Goal: Use online tool/utility

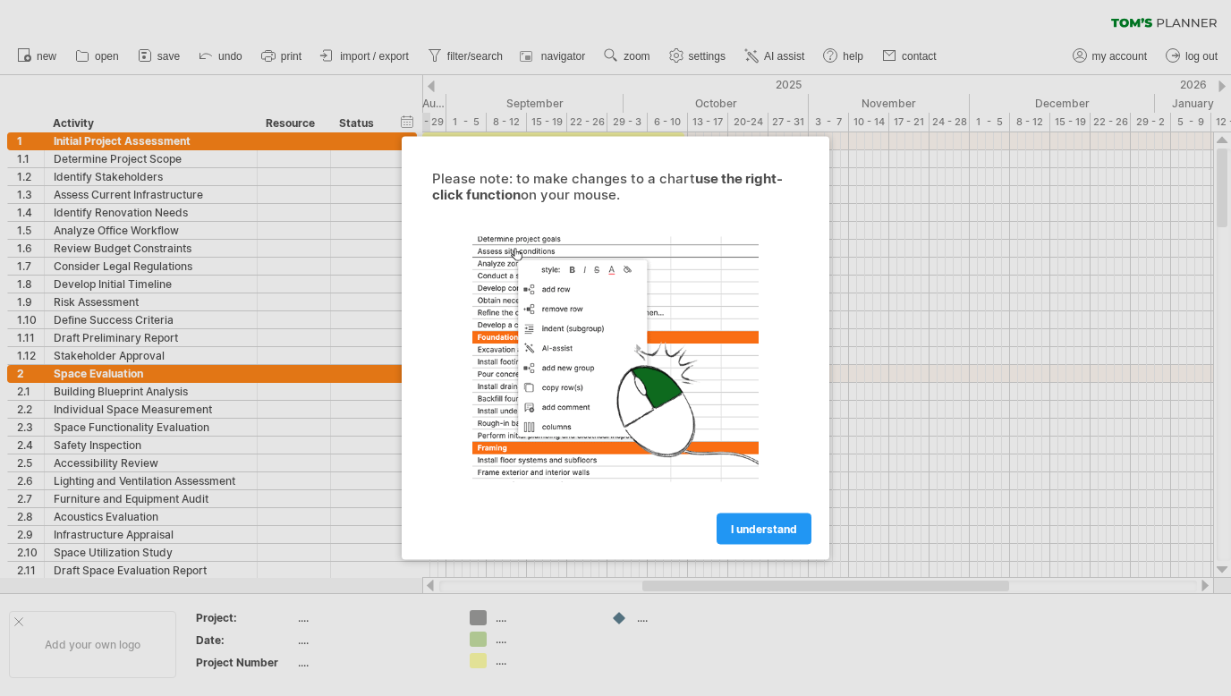
click at [770, 534] on span "I understand" at bounding box center [764, 529] width 66 height 13
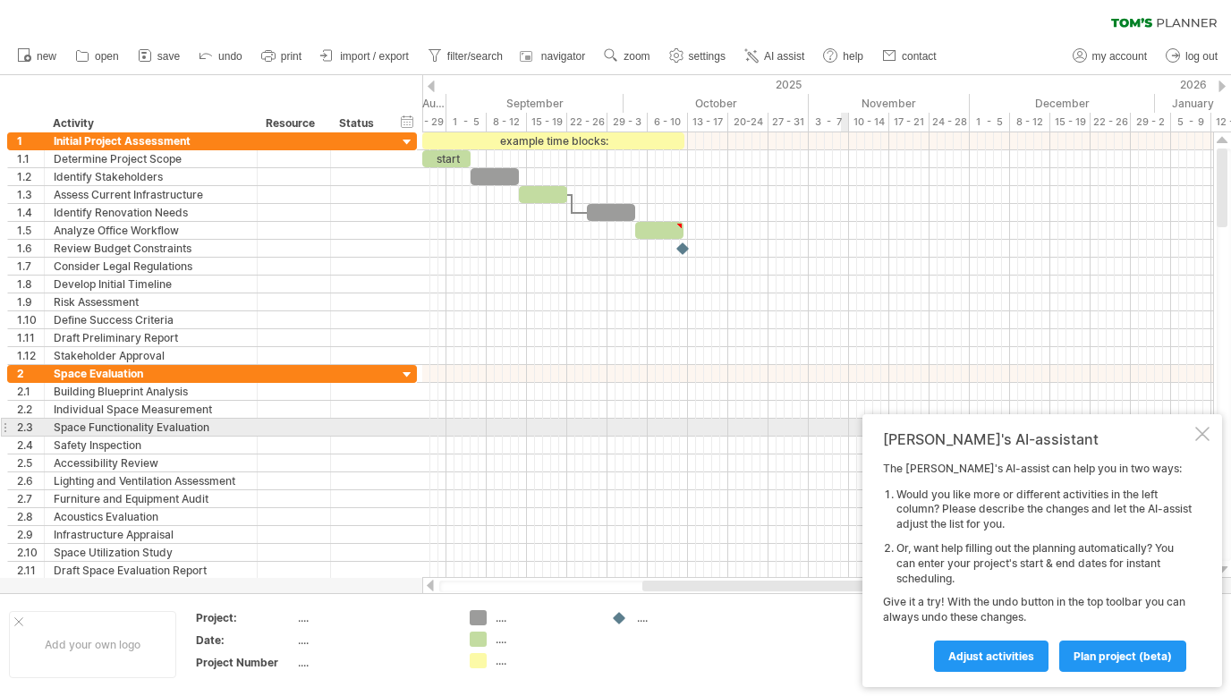
click at [1202, 430] on div at bounding box center [1203, 434] width 14 height 14
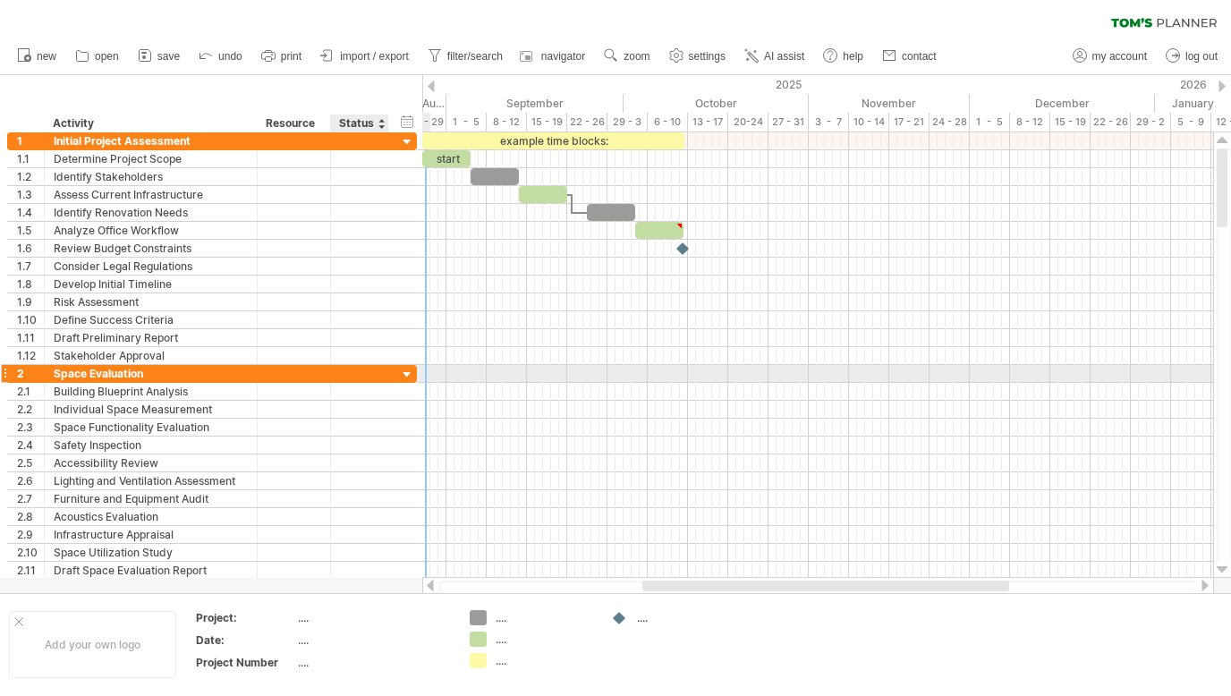
click at [404, 373] on div at bounding box center [407, 375] width 17 height 17
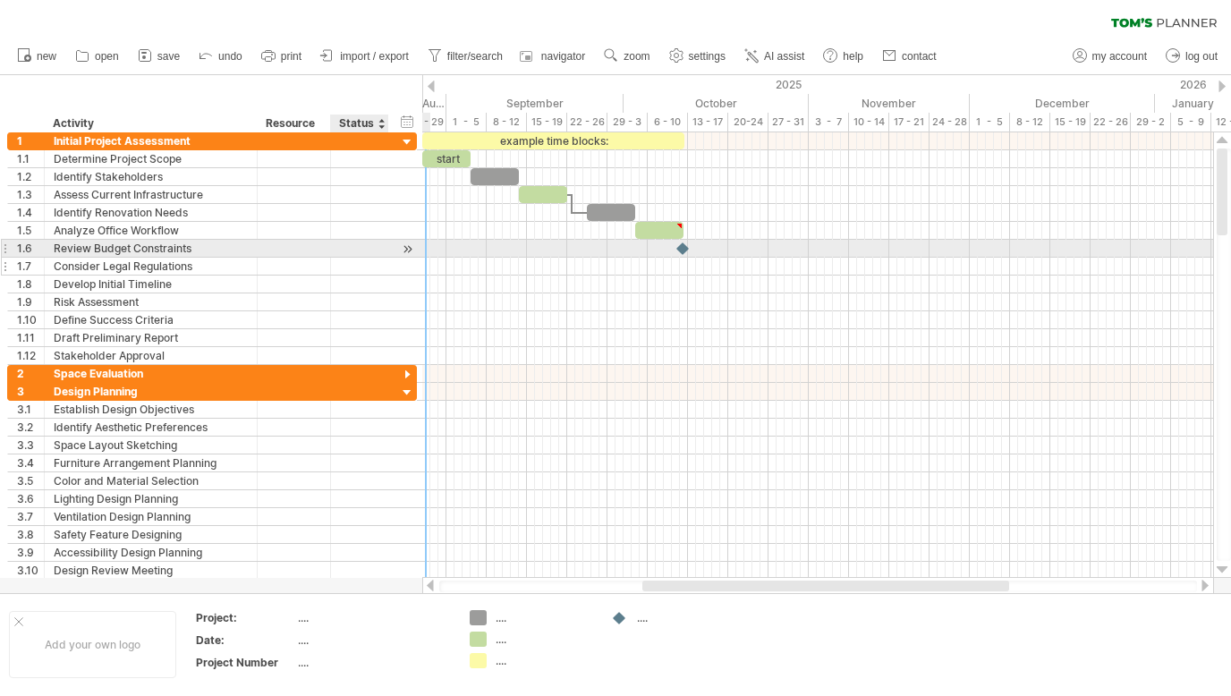
click at [372, 258] on div at bounding box center [359, 266] width 39 height 17
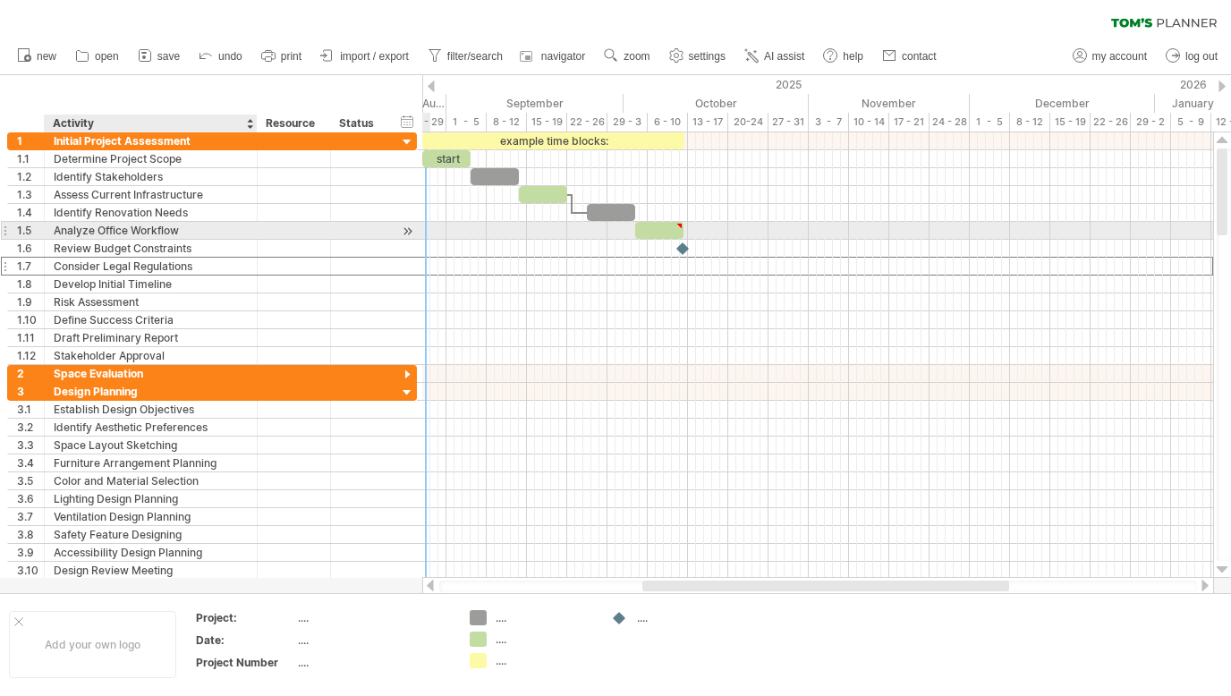
click at [165, 226] on div "Analyze Office Workflow" at bounding box center [151, 230] width 194 height 17
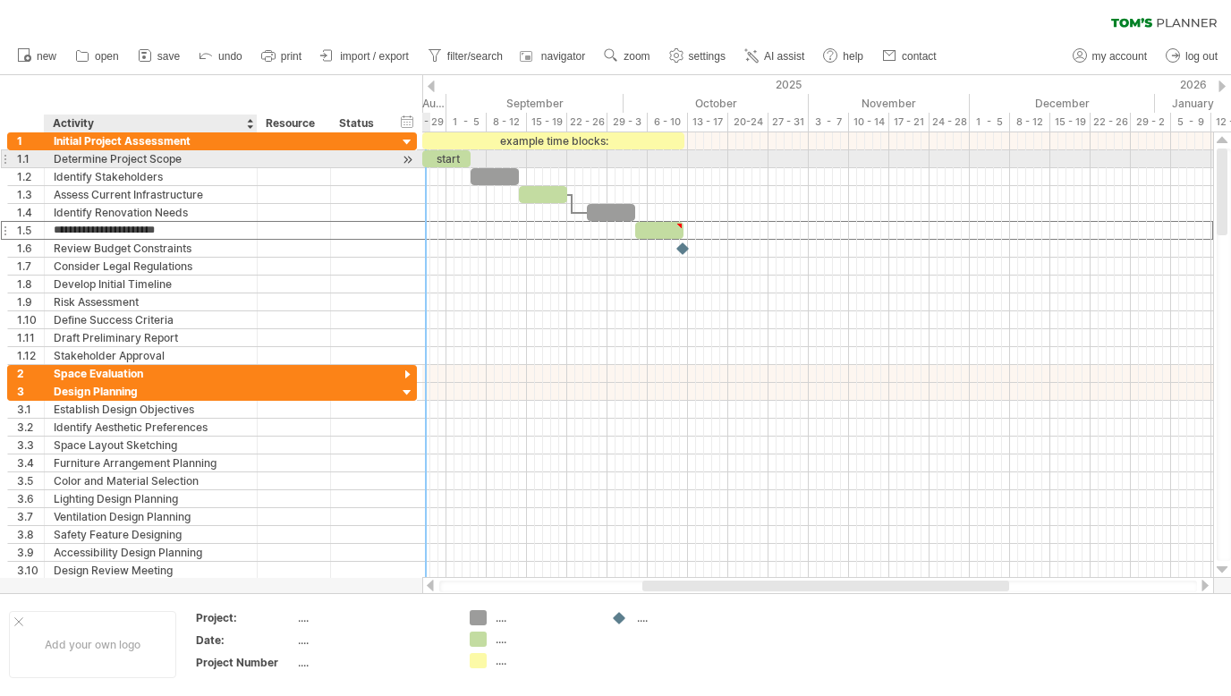
click at [134, 157] on div "Determine Project Scope" at bounding box center [151, 158] width 194 height 17
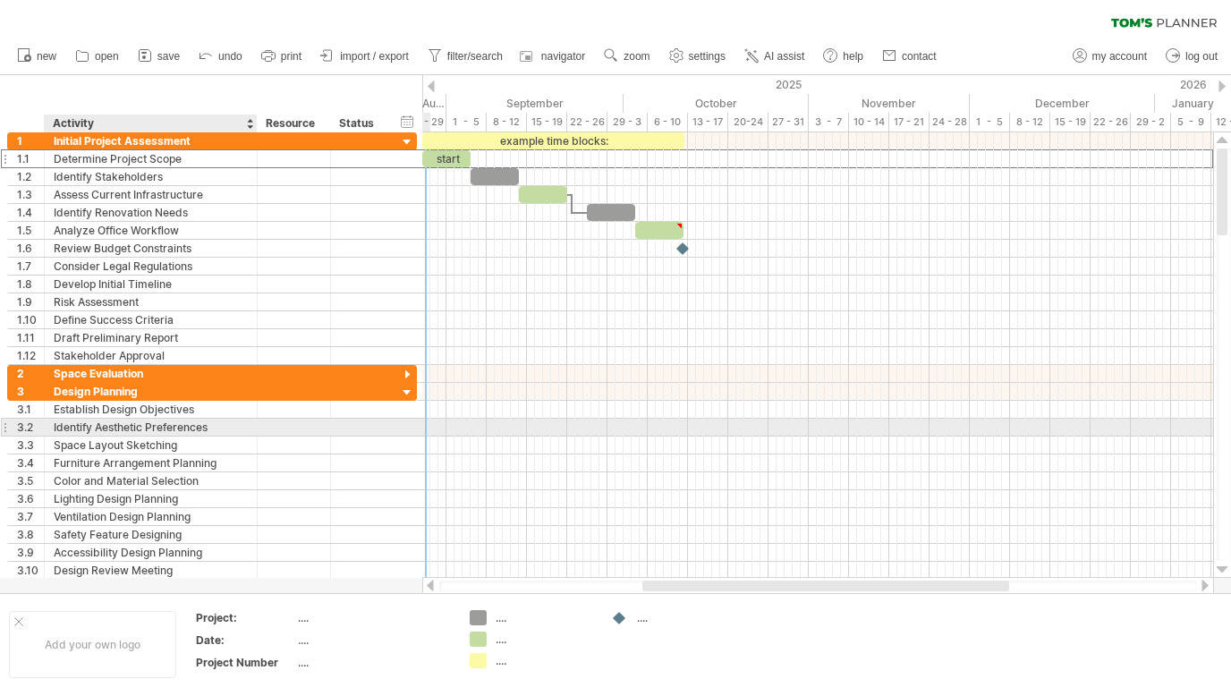
click at [135, 429] on div "Identify Aesthetic Preferences" at bounding box center [151, 427] width 194 height 17
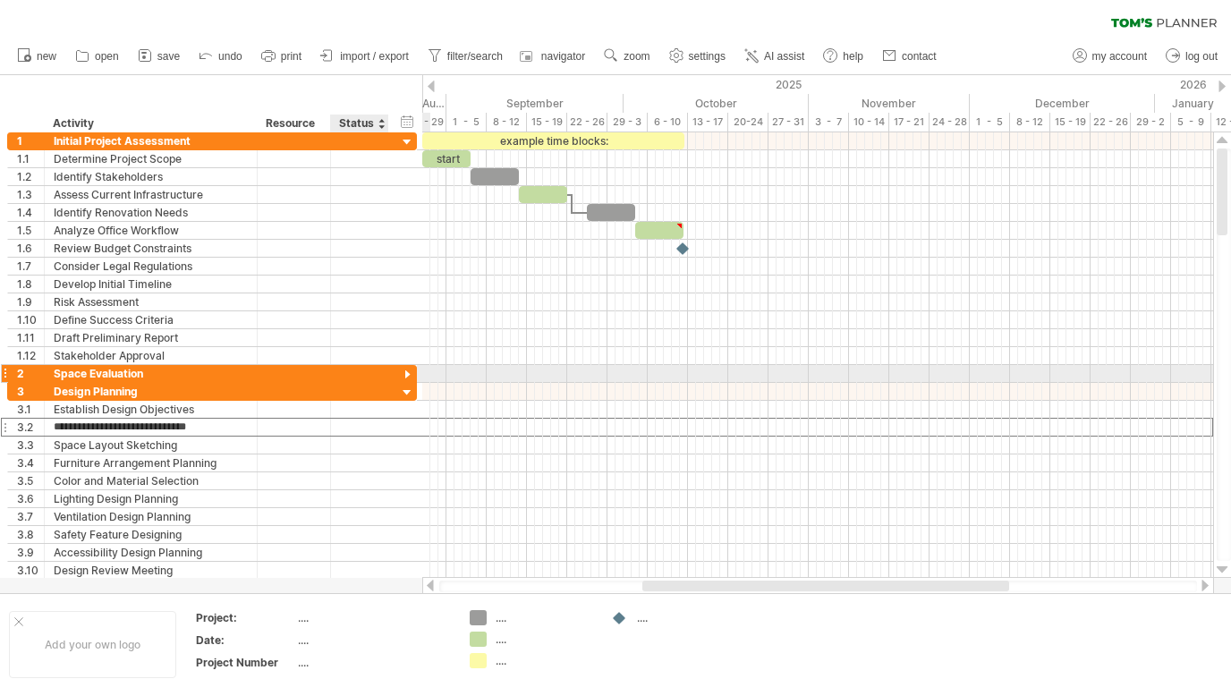
click at [407, 373] on div at bounding box center [407, 375] width 17 height 17
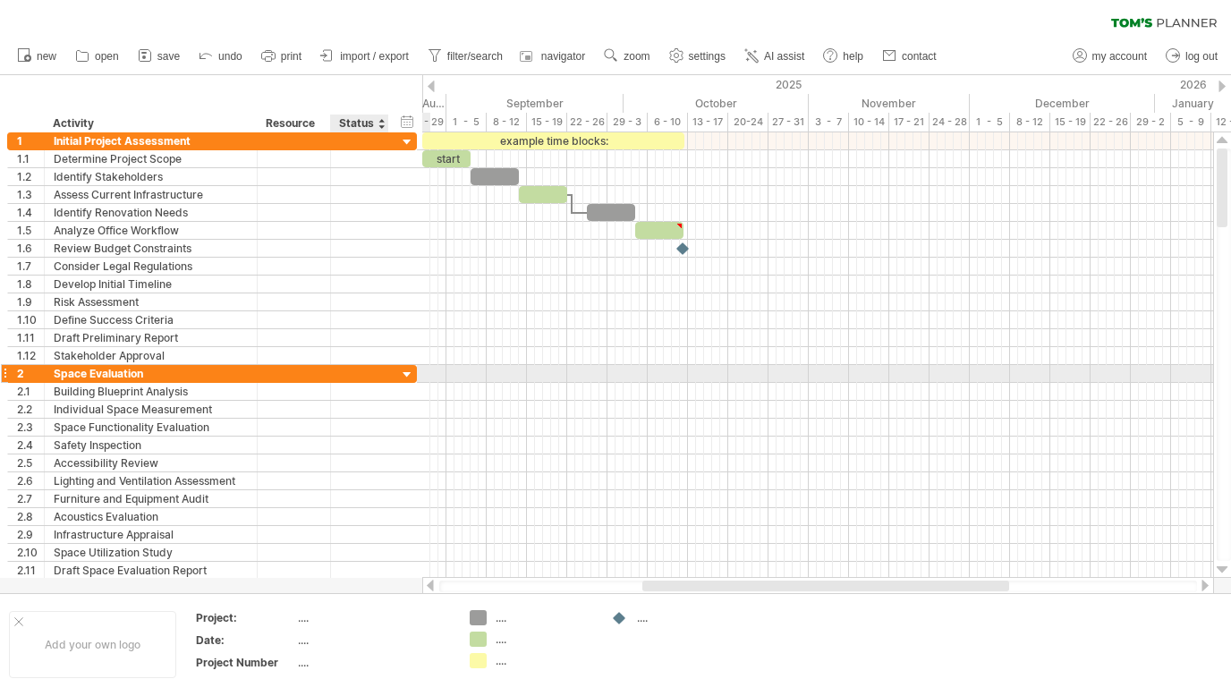
click at [407, 373] on div at bounding box center [407, 375] width 17 height 17
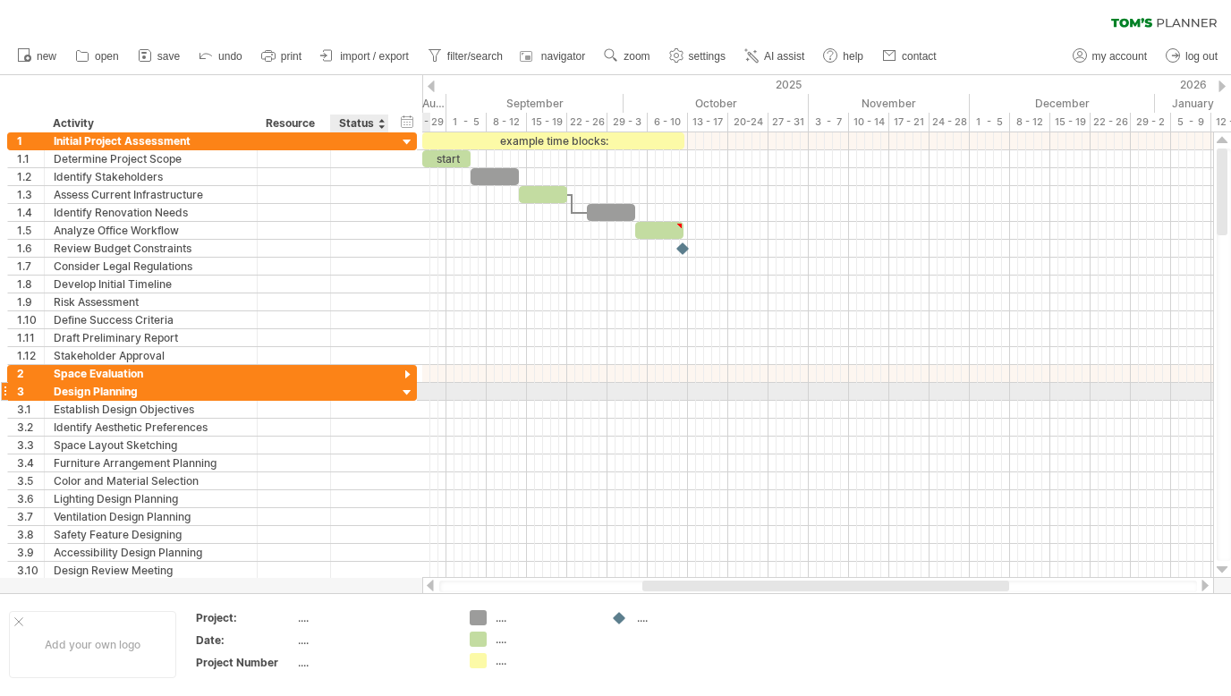
click at [410, 392] on div at bounding box center [407, 393] width 17 height 17
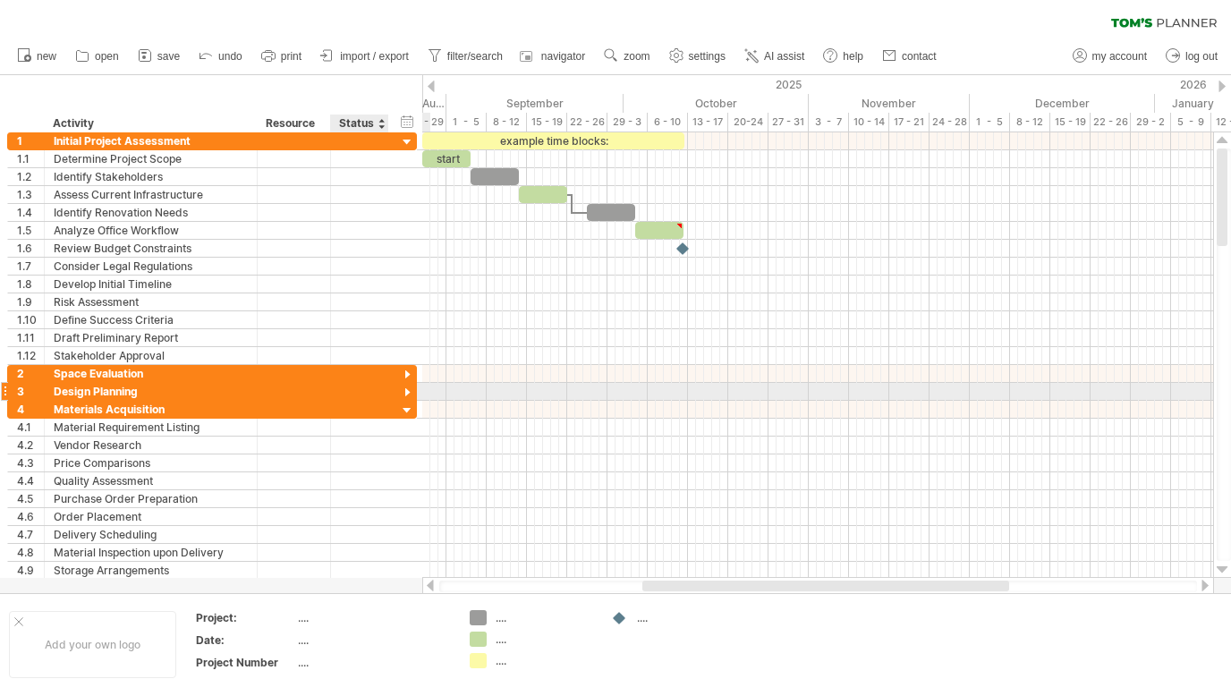
click at [410, 392] on div at bounding box center [407, 393] width 17 height 17
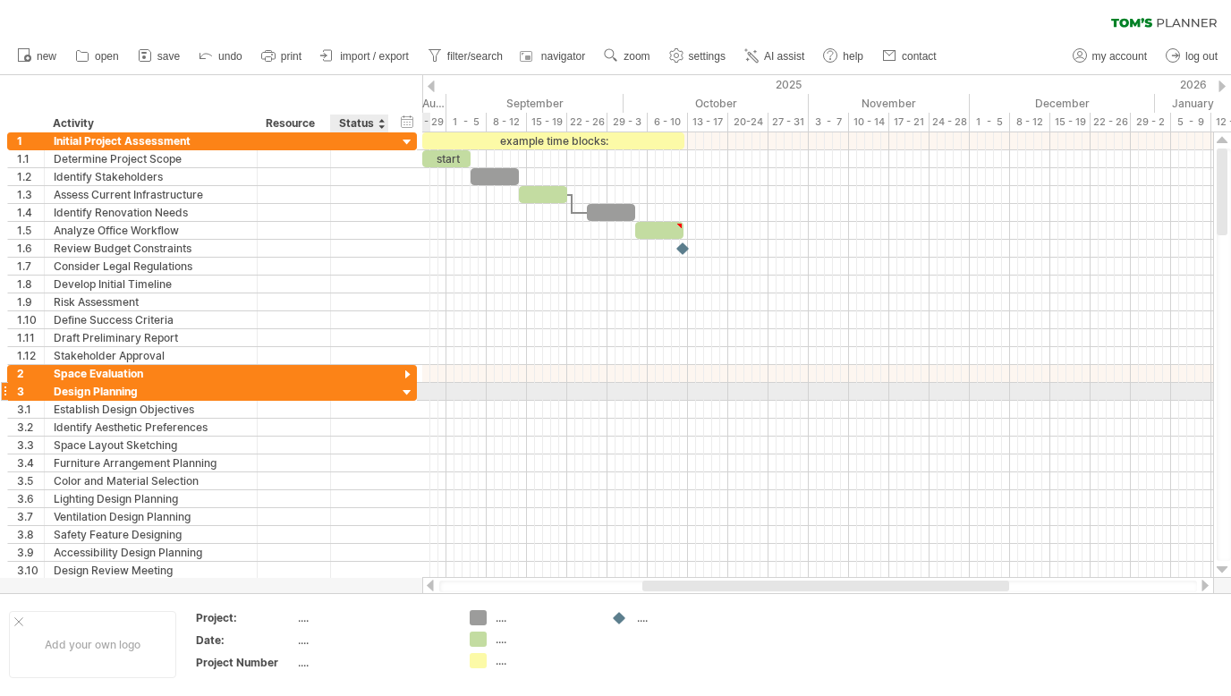
click at [410, 392] on div at bounding box center [407, 393] width 17 height 17
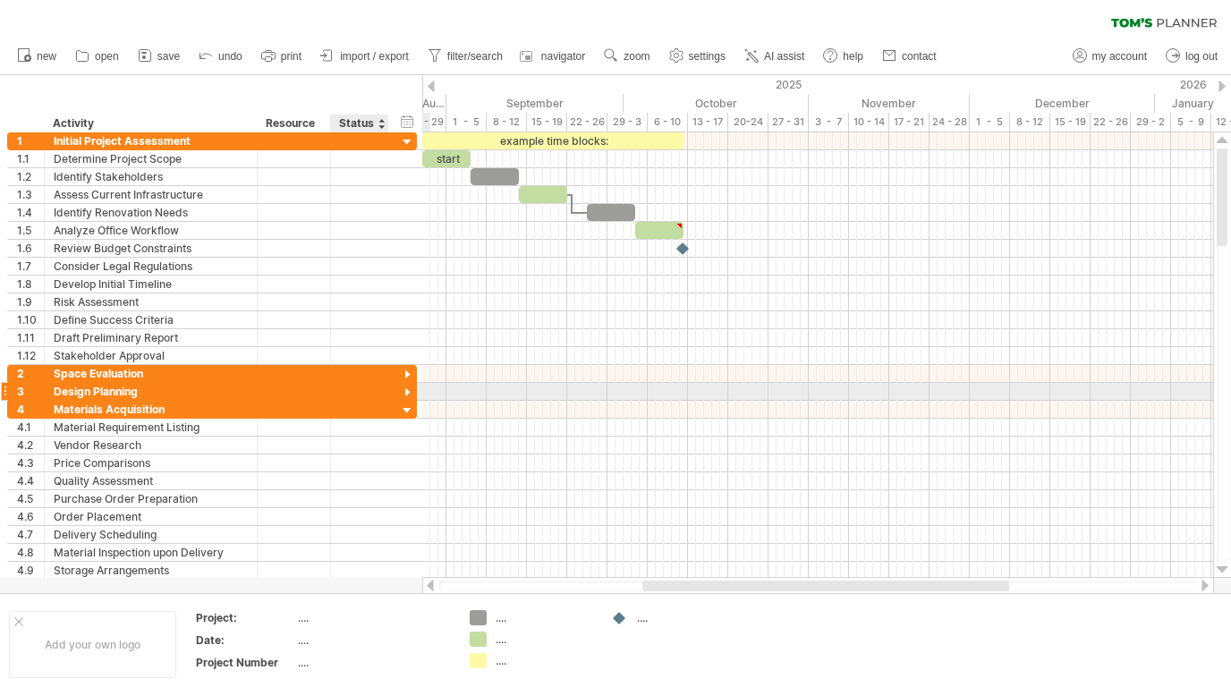
click at [410, 392] on div at bounding box center [407, 393] width 17 height 17
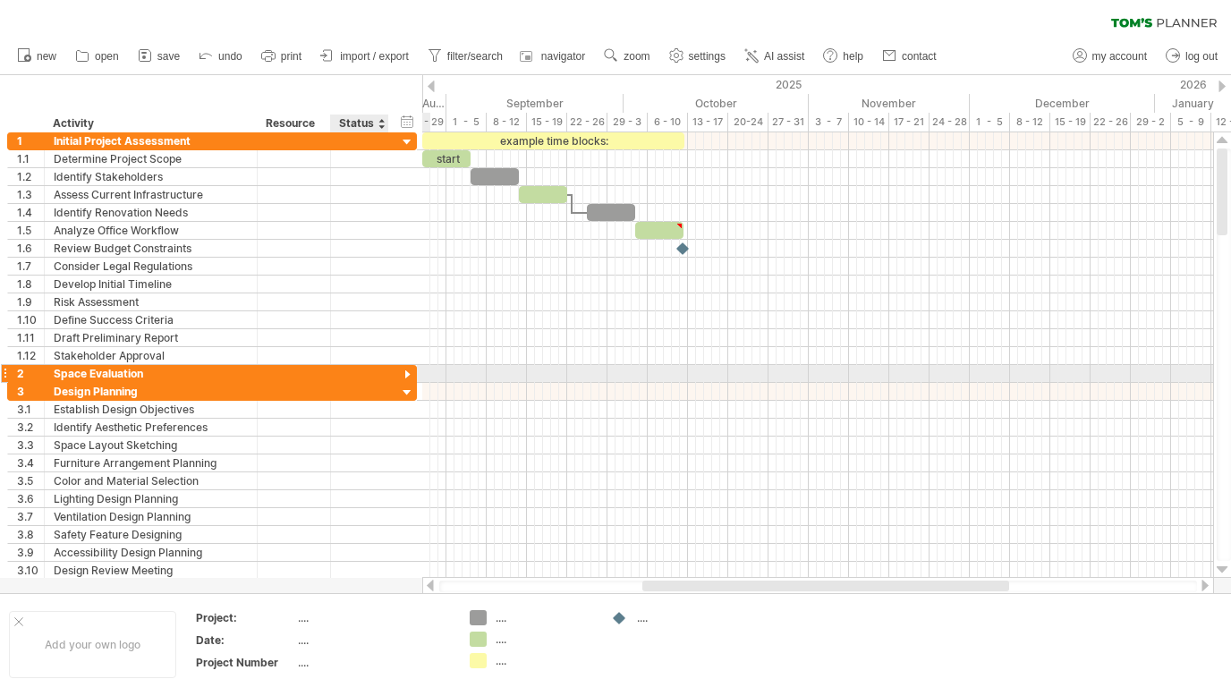
click at [406, 371] on div at bounding box center [407, 375] width 17 height 17
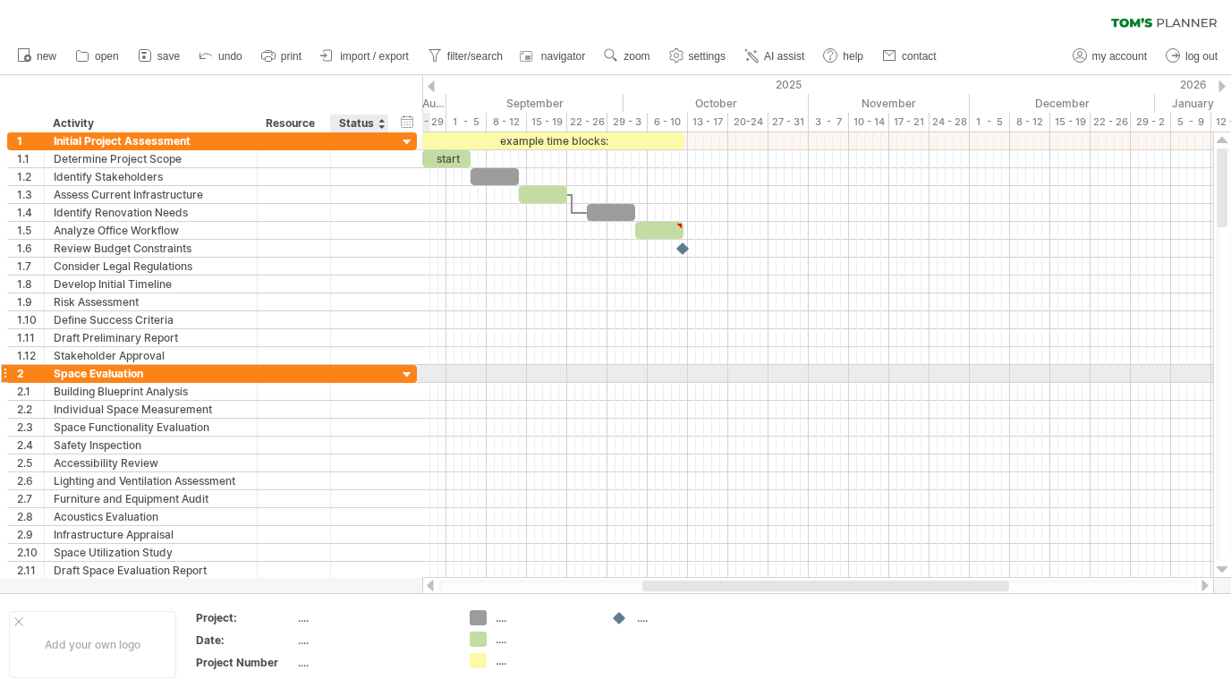
click at [406, 371] on div at bounding box center [407, 375] width 17 height 17
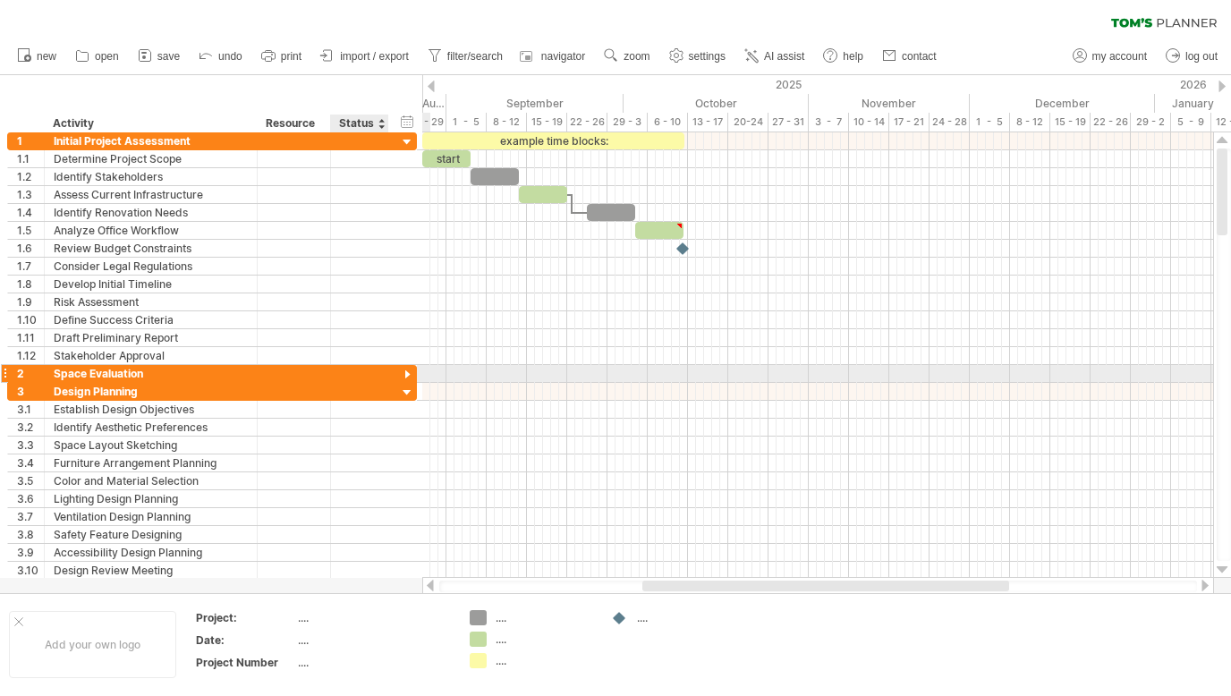
click at [406, 371] on div at bounding box center [407, 375] width 17 height 17
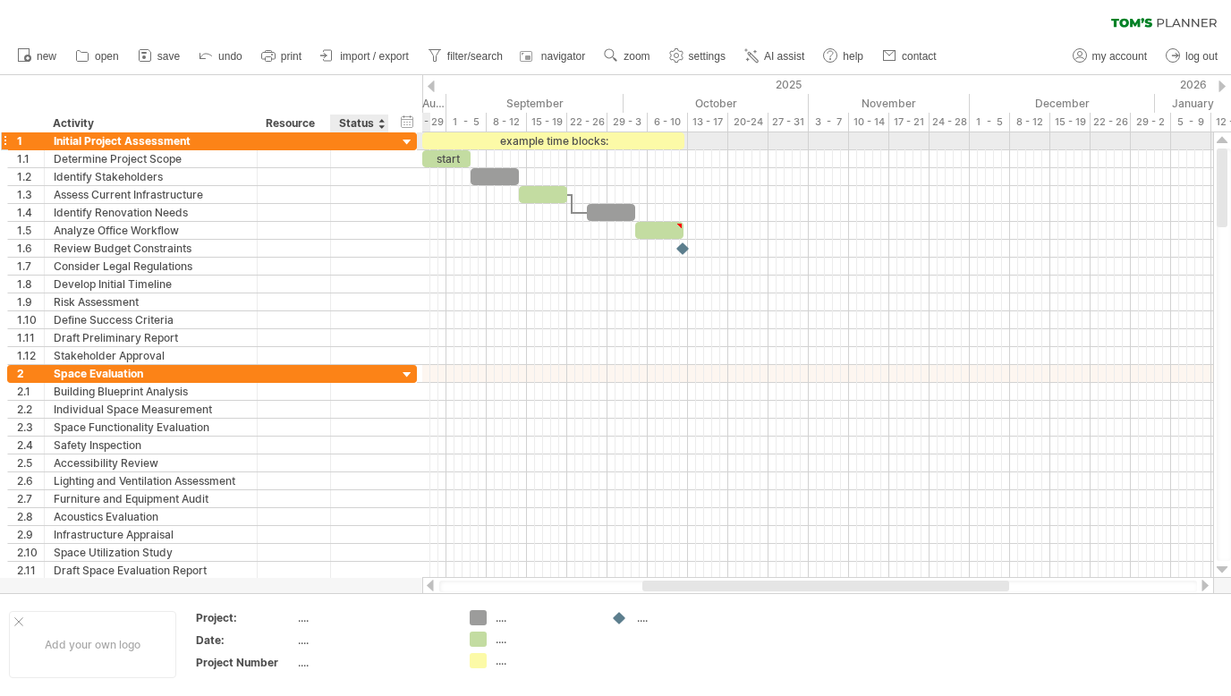
click at [405, 139] on div at bounding box center [407, 142] width 17 height 17
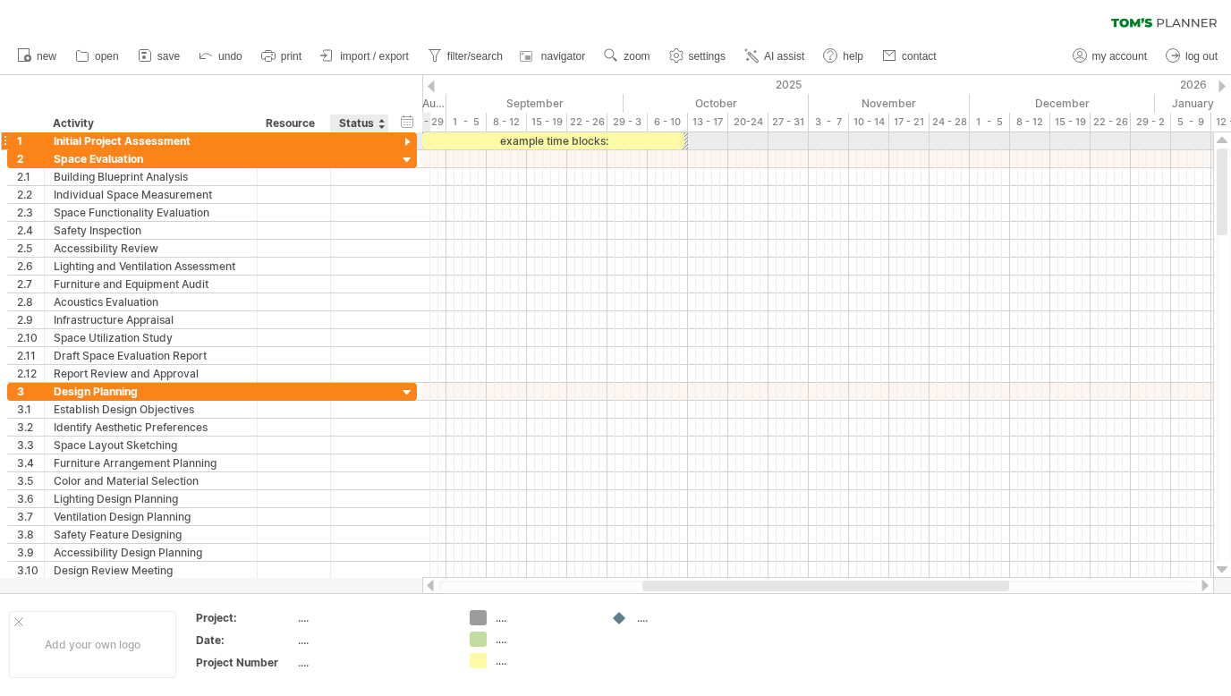
click at [405, 139] on div at bounding box center [407, 142] width 17 height 17
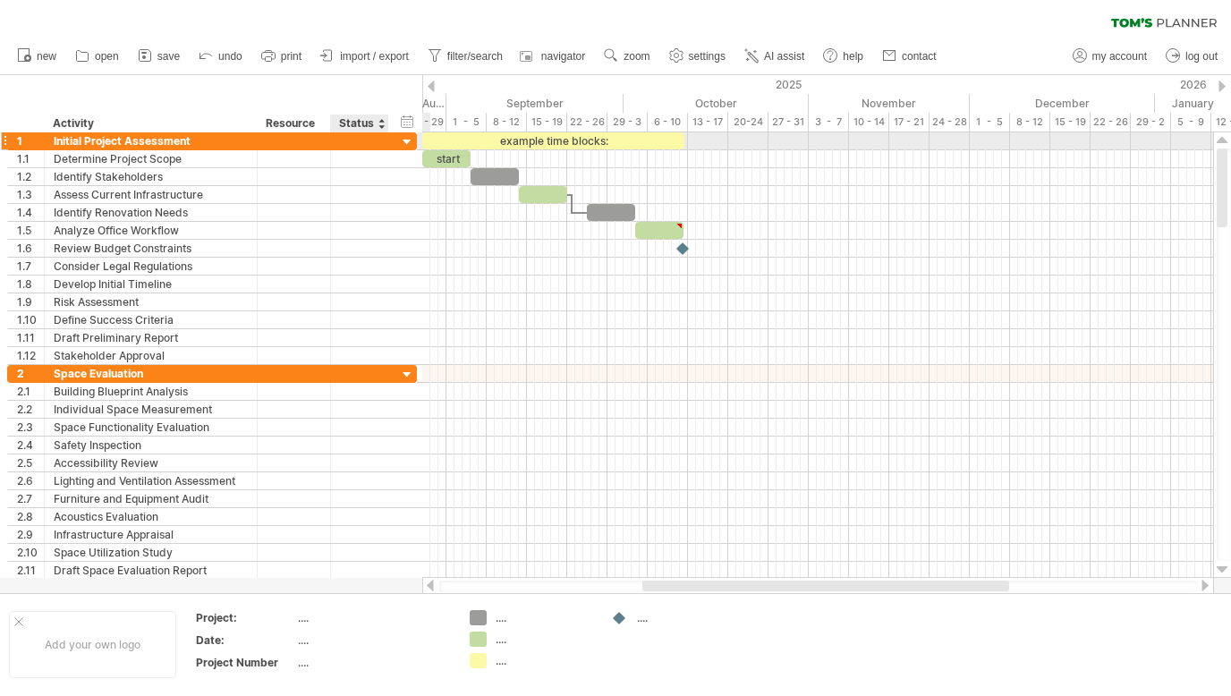
click at [402, 138] on div at bounding box center [407, 142] width 17 height 17
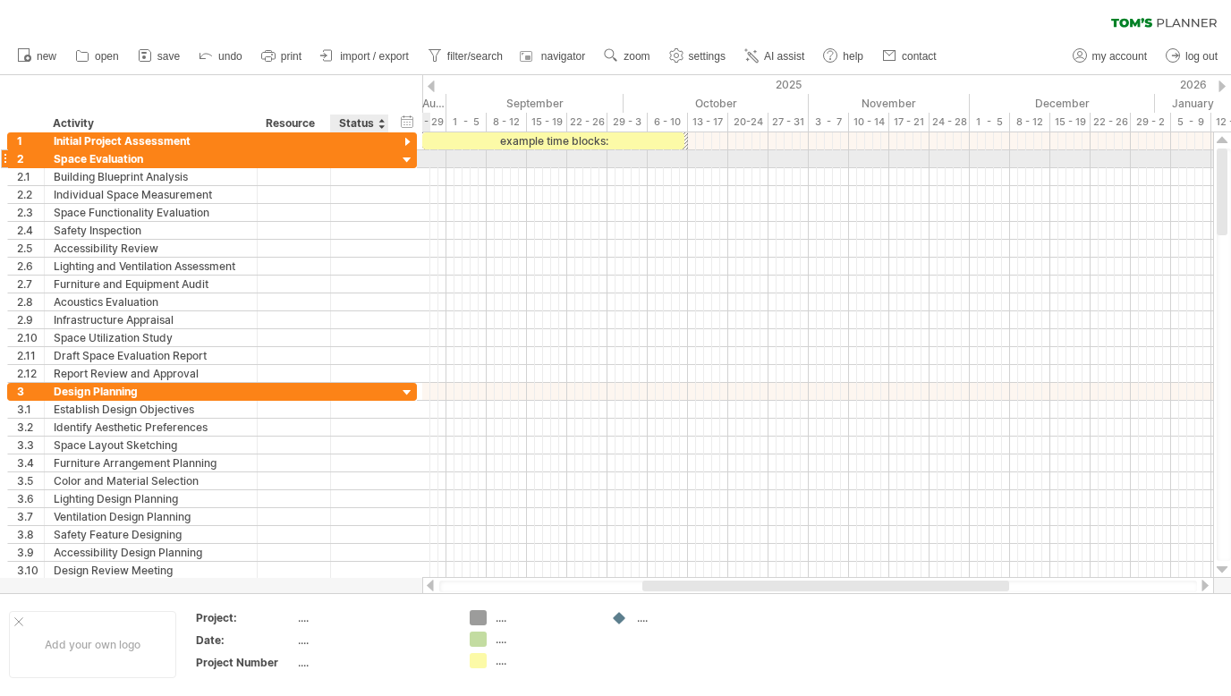
click at [404, 162] on div at bounding box center [407, 160] width 17 height 17
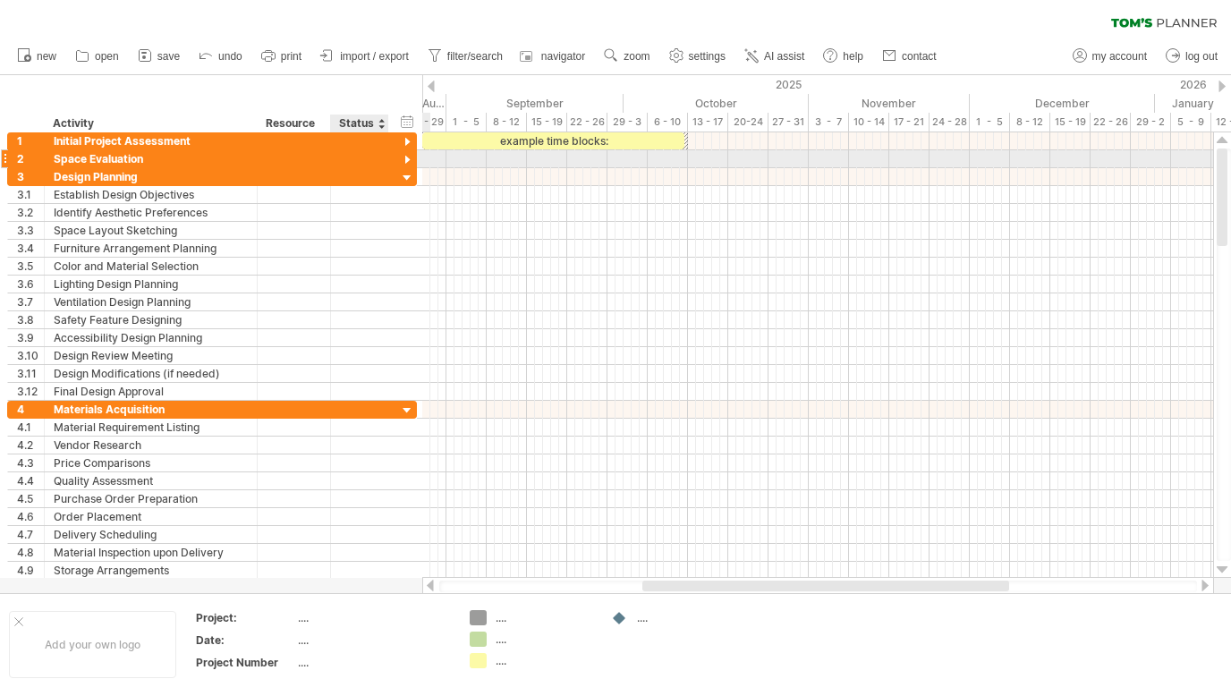
click at [404, 162] on div at bounding box center [407, 160] width 17 height 17
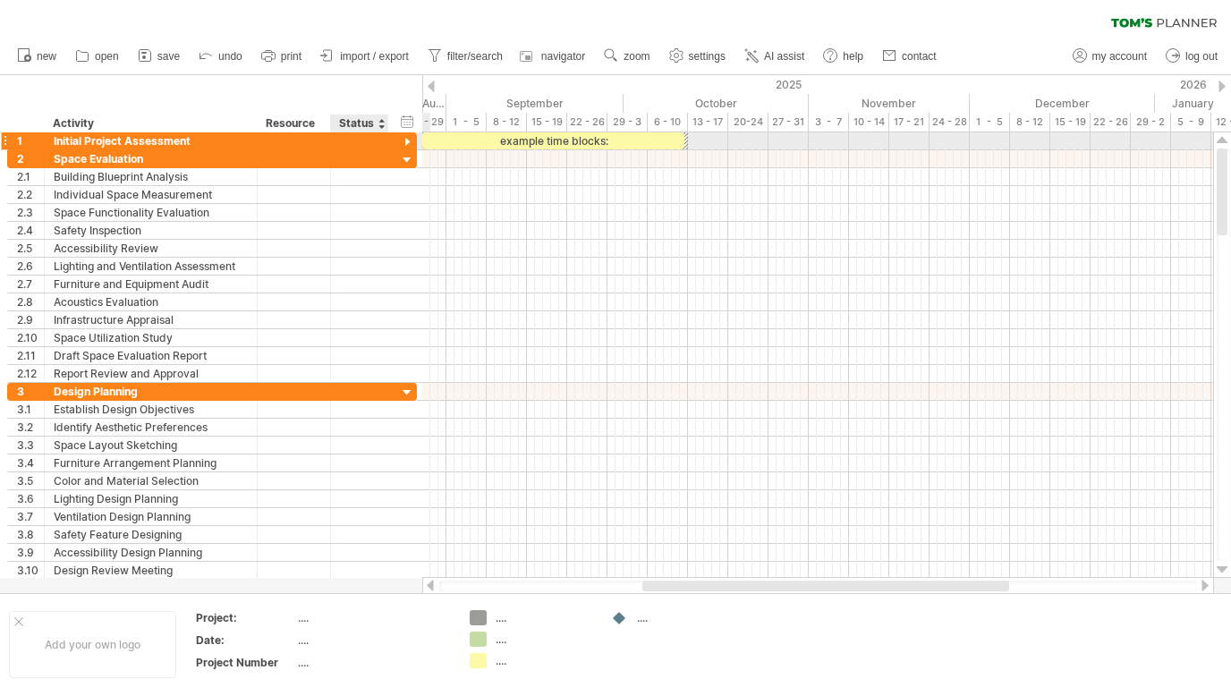
click at [404, 147] on div at bounding box center [407, 142] width 17 height 17
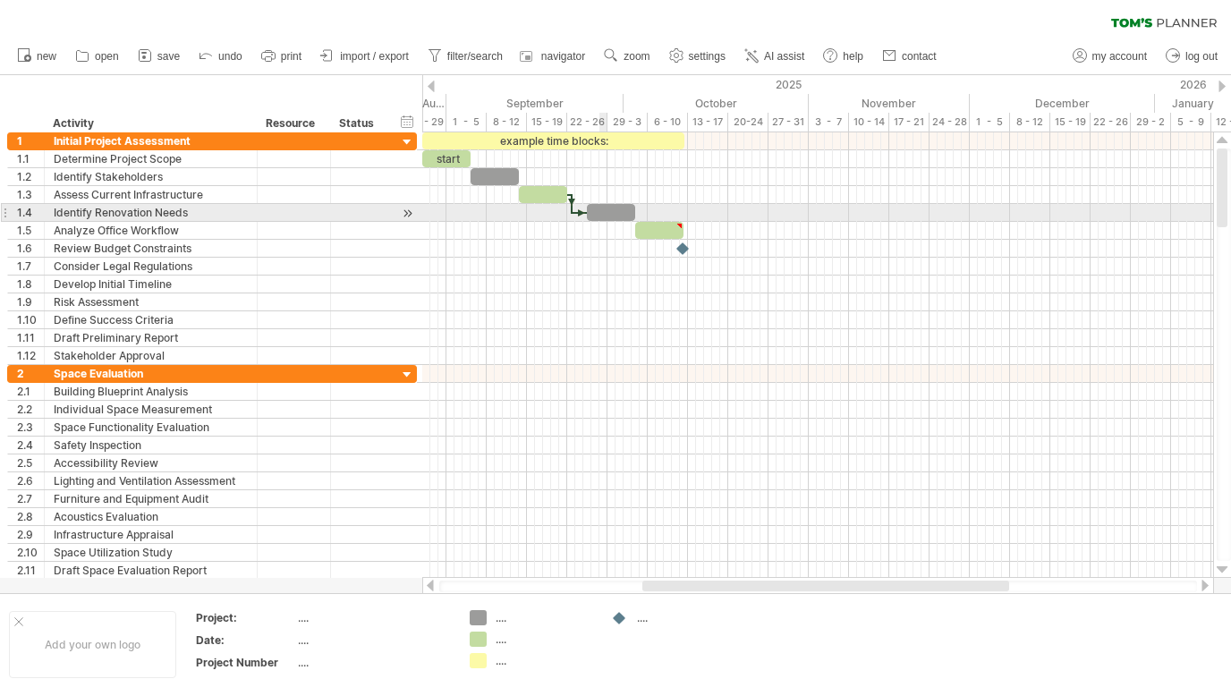
click at [604, 213] on div at bounding box center [611, 212] width 48 height 17
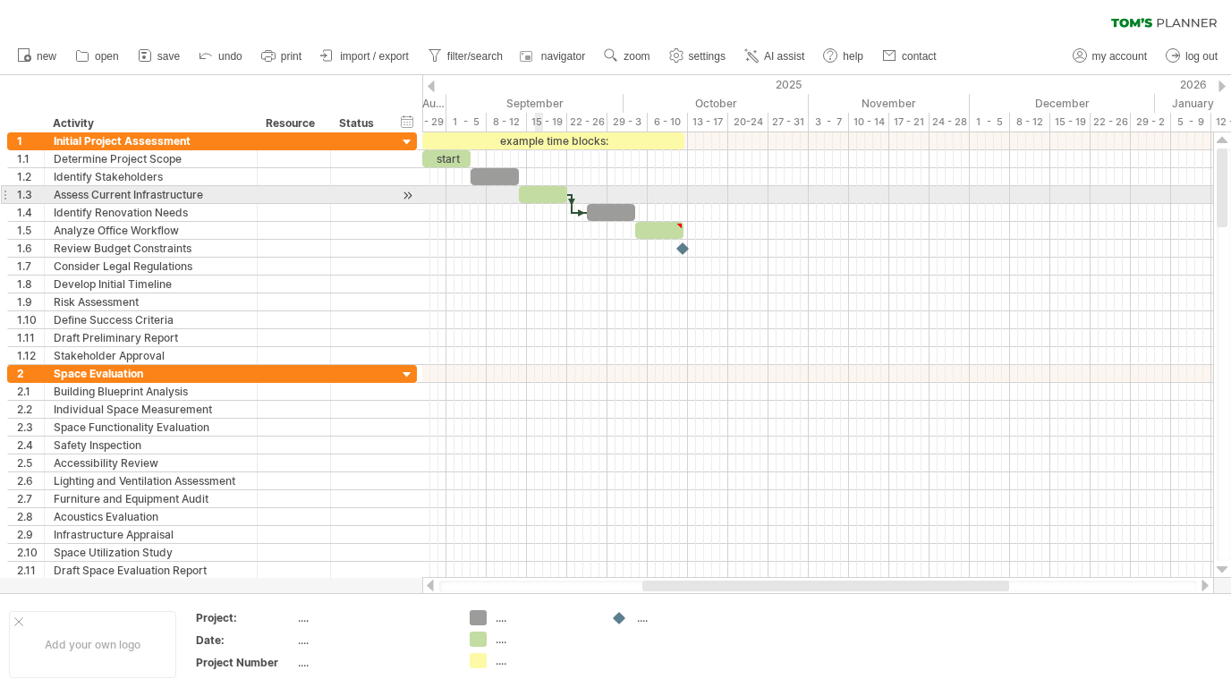
click at [538, 195] on div at bounding box center [543, 194] width 48 height 17
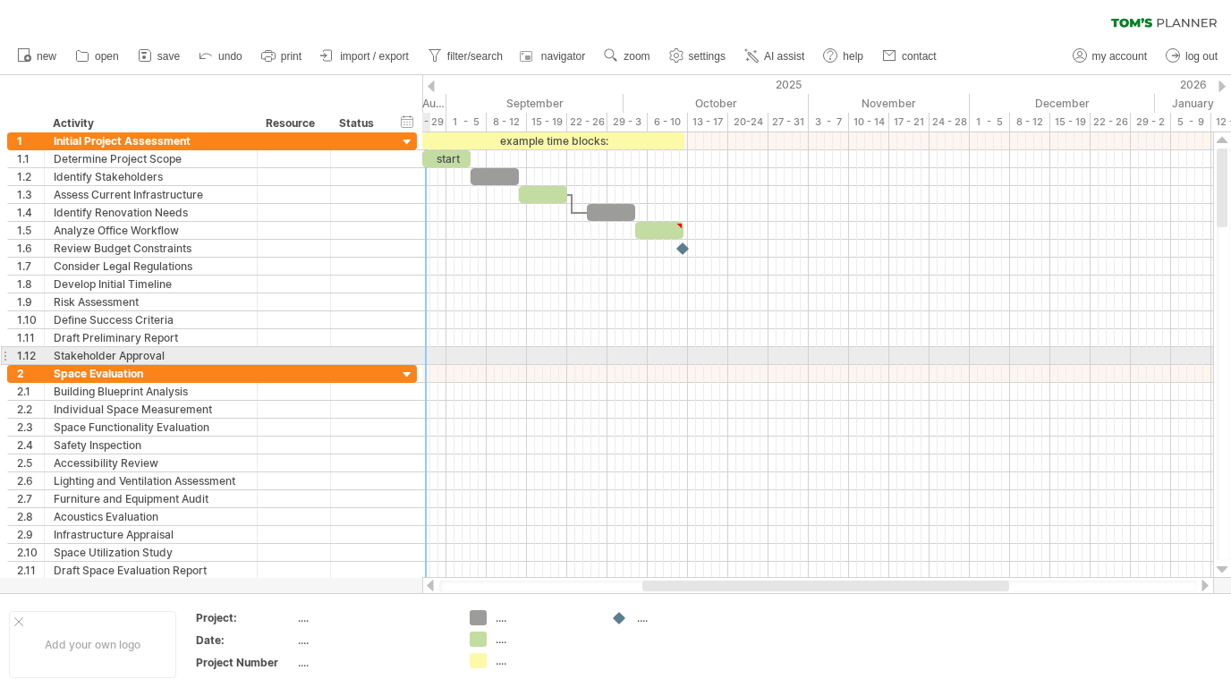
click at [425, 356] on div at bounding box center [817, 356] width 791 height 18
